Goal: Check status: Check status

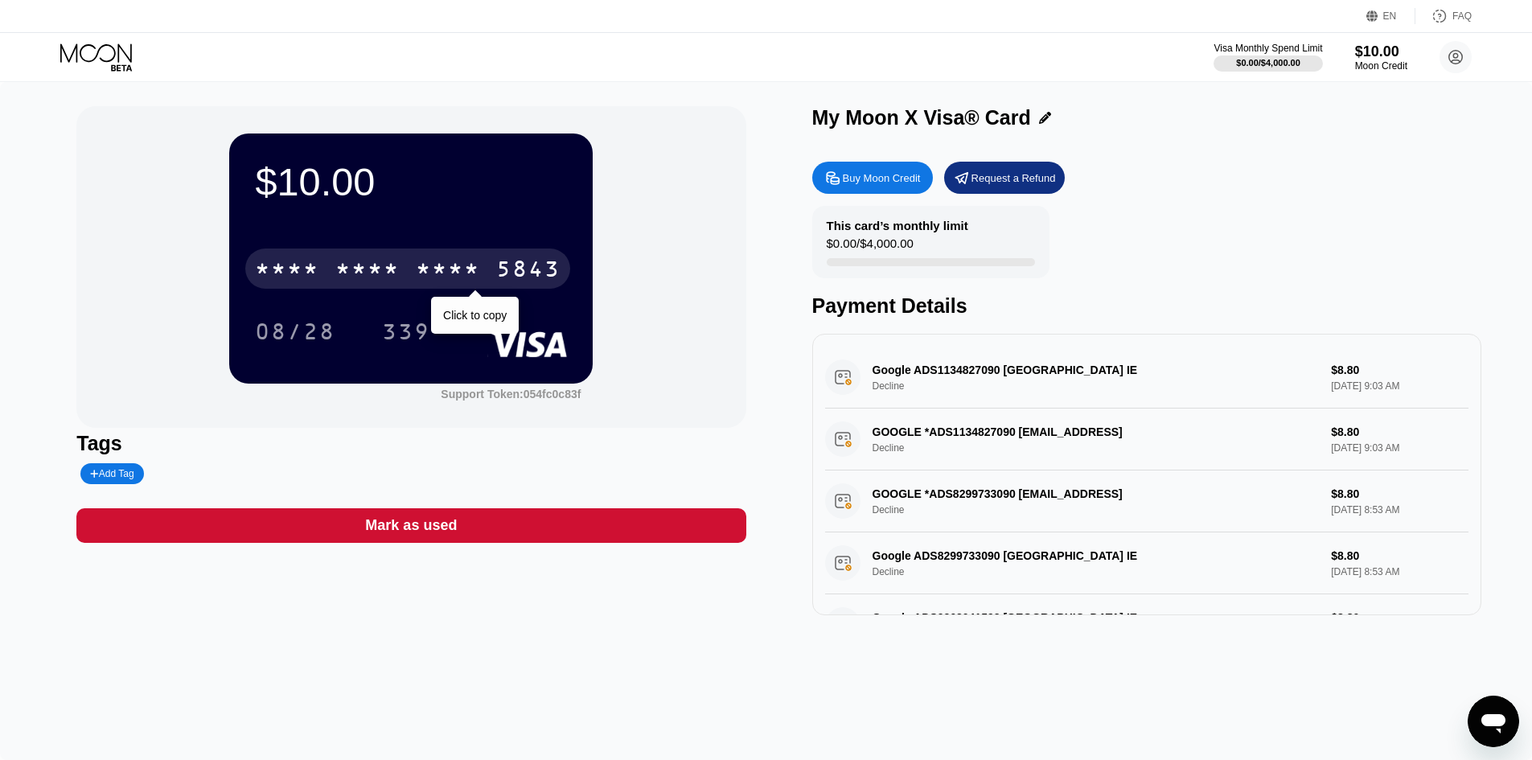
click at [384, 284] on div "* * * *" at bounding box center [367, 271] width 64 height 26
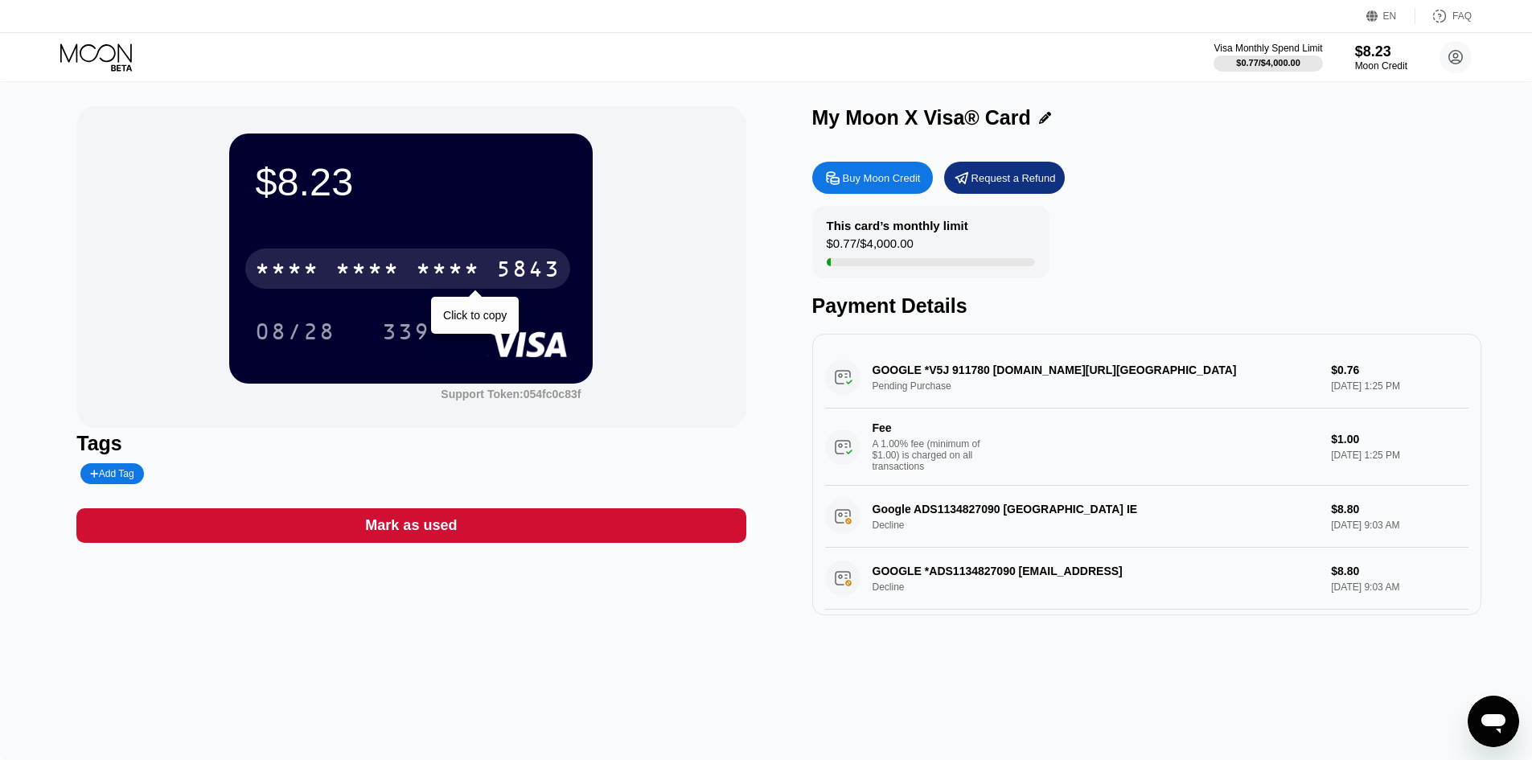
click at [466, 269] on div "* * * *" at bounding box center [448, 271] width 64 height 26
